Goal: Unclear

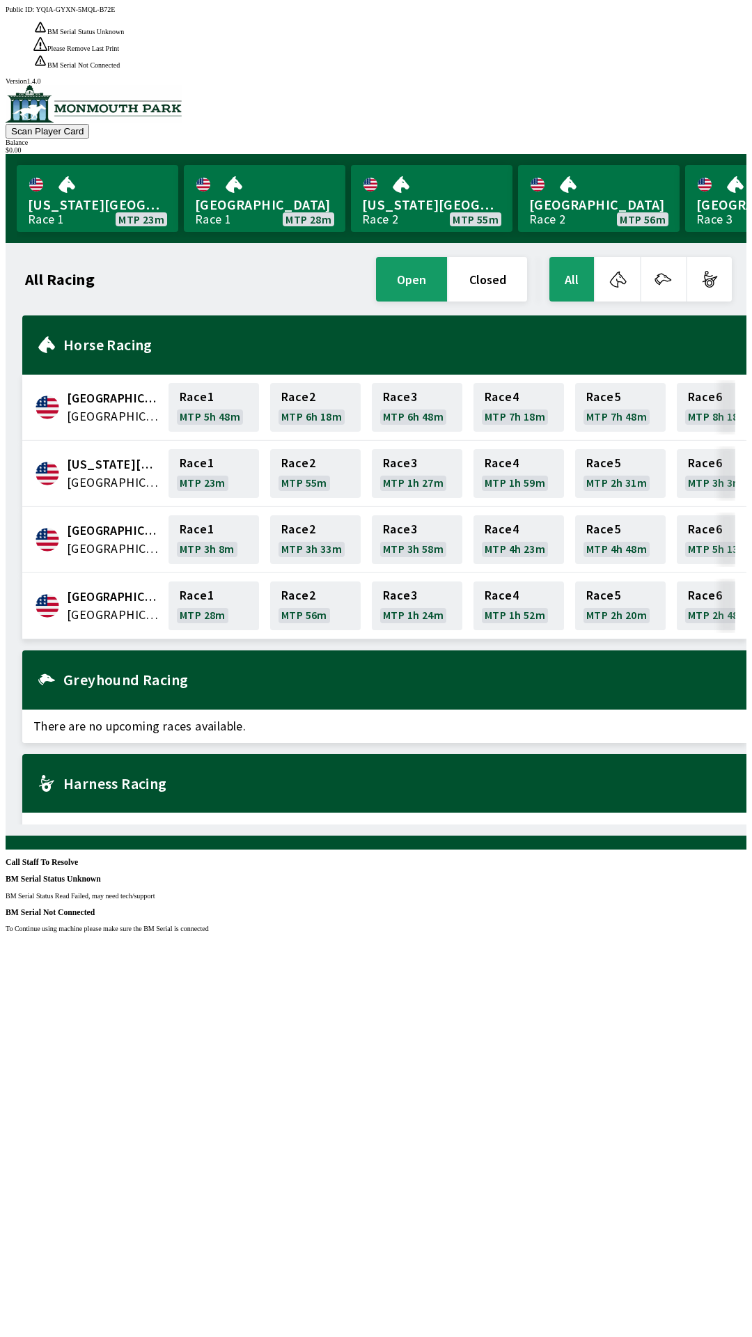
click at [271, 710] on div "Public ID: YQIA-GYXN-5MQL-B72E BM Serial Status Unknown BM Serial Status Read F…" at bounding box center [376, 674] width 741 height 1337
click at [278, 198] on div "Public ID: YQIA-GYXN-5MQL-B72E BM Serial Status Unknown BM Serial Status Read F…" at bounding box center [376, 674] width 741 height 1337
click at [251, 175] on div "Public ID: YQIA-GYXN-5MQL-B72E BM Serial Status Unknown BM Serial Status Read F…" at bounding box center [376, 674] width 741 height 1337
click at [259, 179] on div "Public ID: YQIA-GYXN-5MQL-B72E BM Serial Status Unknown BM Serial Status Read F…" at bounding box center [376, 674] width 741 height 1337
click at [237, 170] on div "Public ID: YQIA-GYXN-5MQL-B72E BM Serial Status Unknown BM Serial Status Read F…" at bounding box center [376, 674] width 741 height 1337
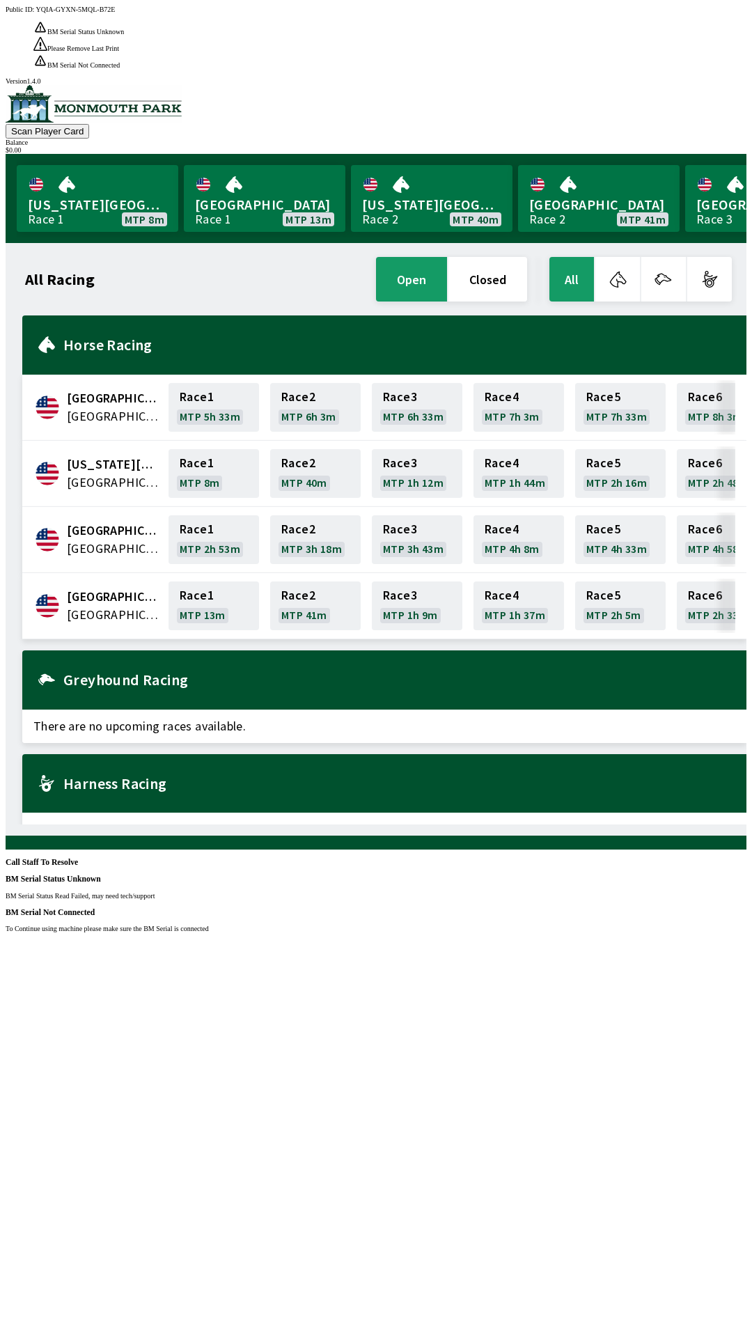
click at [689, 76] on div "Public ID: YQIA-GYXN-5MQL-B72E BM Serial Status Unknown BM Serial Status Read F…" at bounding box center [376, 674] width 741 height 1337
click at [552, 59] on div "Public ID: YQIA-GYXN-5MQL-B72E BM Serial Status Unknown BM Serial Status Read F…" at bounding box center [376, 674] width 741 height 1337
click at [372, 522] on div "Public ID: YQIA-GYXN-5MQL-B72E BM Serial Status Unknown BM Serial Status Read F…" at bounding box center [376, 674] width 741 height 1337
click at [324, 574] on div "Public ID: YQIA-GYXN-5MQL-B72E BM Serial Status Unknown BM Serial Status Read F…" at bounding box center [376, 674] width 741 height 1337
